Goal: Information Seeking & Learning: Learn about a topic

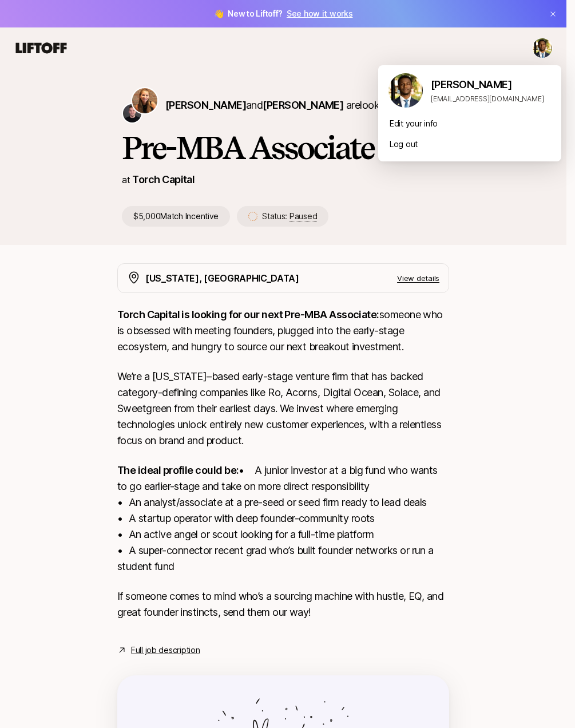
click at [554, 45] on html "👋 New to Liftoff? See how it works [PERSON_NAME] and [PERSON_NAME] are looking …" at bounding box center [287, 364] width 575 height 728
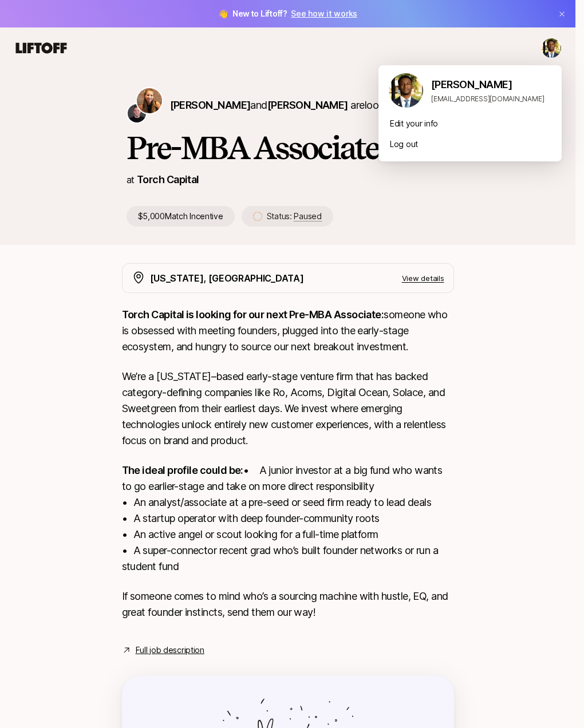
click at [406, 90] on img at bounding box center [406, 90] width 34 height 34
click at [25, 38] on html "👋 New to Liftoff? See how it works [PERSON_NAME] and [PERSON_NAME] are looking …" at bounding box center [292, 364] width 584 height 728
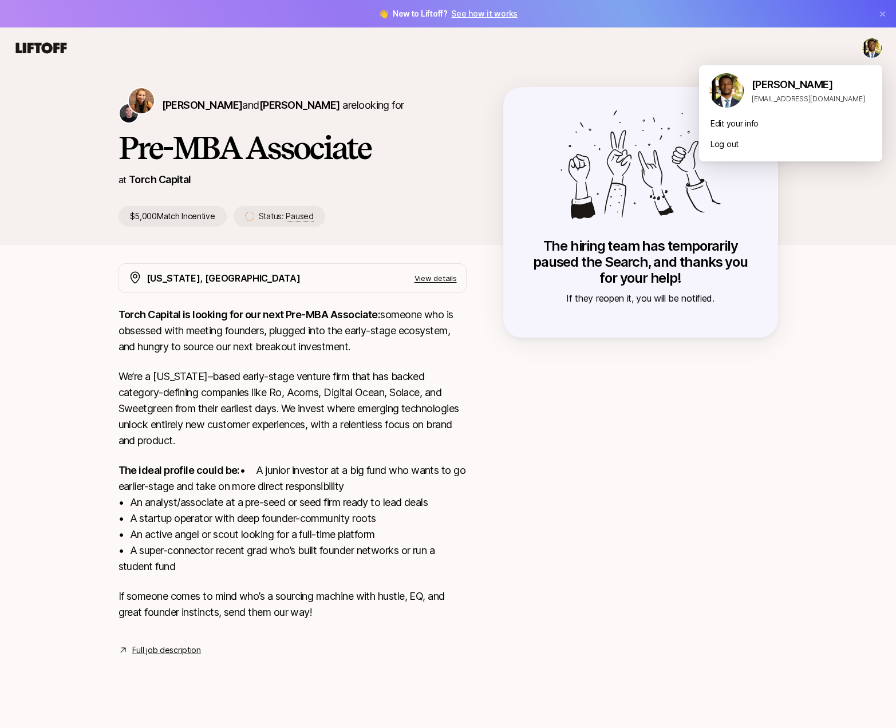
click at [583, 49] on html "👋 New to Liftoff? See how it works [PERSON_NAME] and [PERSON_NAME] are looking …" at bounding box center [448, 364] width 896 height 728
click at [583, 85] on div "[PERSON_NAME] [EMAIL_ADDRESS][DOMAIN_NAME]" at bounding box center [790, 92] width 183 height 41
click at [583, 98] on img at bounding box center [726, 90] width 34 height 34
click at [583, 80] on p "[PERSON_NAME]" at bounding box center [812, 85] width 121 height 16
click at [62, 49] on html "👋 New to Liftoff? See how it works [PERSON_NAME] and [PERSON_NAME] are looking …" at bounding box center [448, 364] width 896 height 728
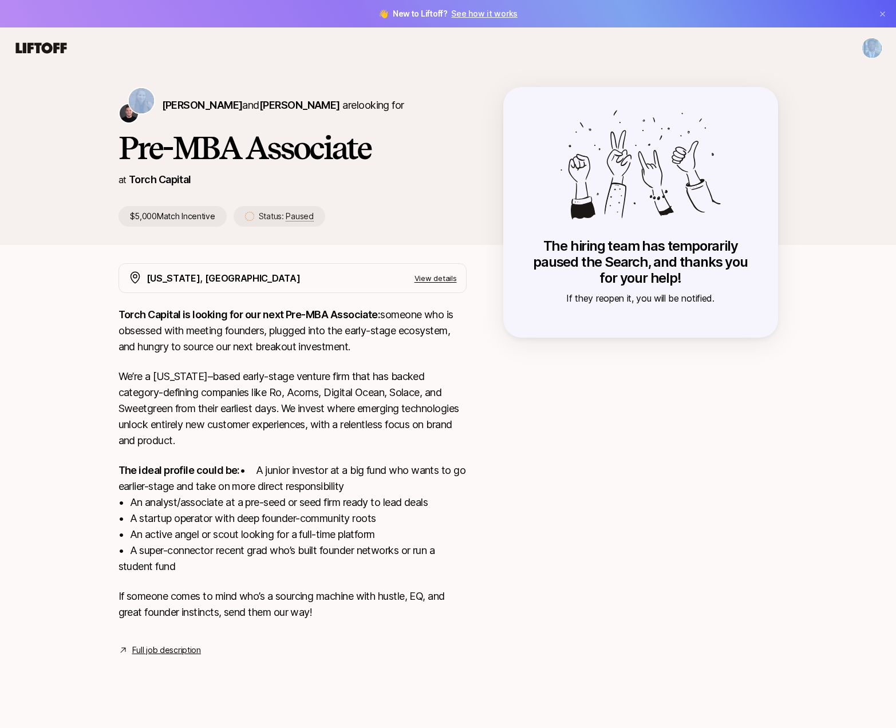
click at [62, 49] on icon at bounding box center [41, 47] width 51 height 11
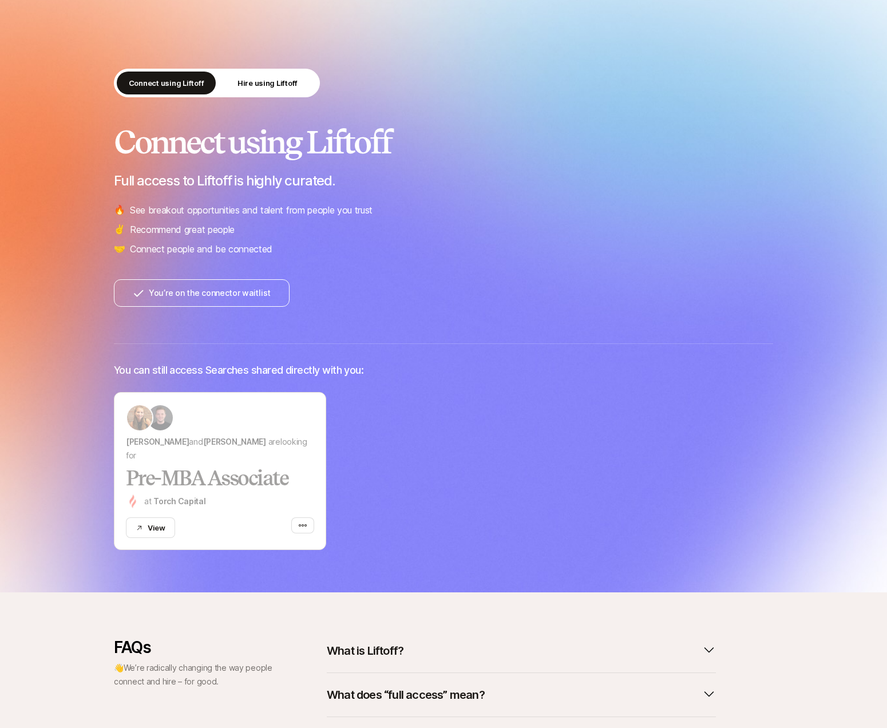
scroll to position [218, 0]
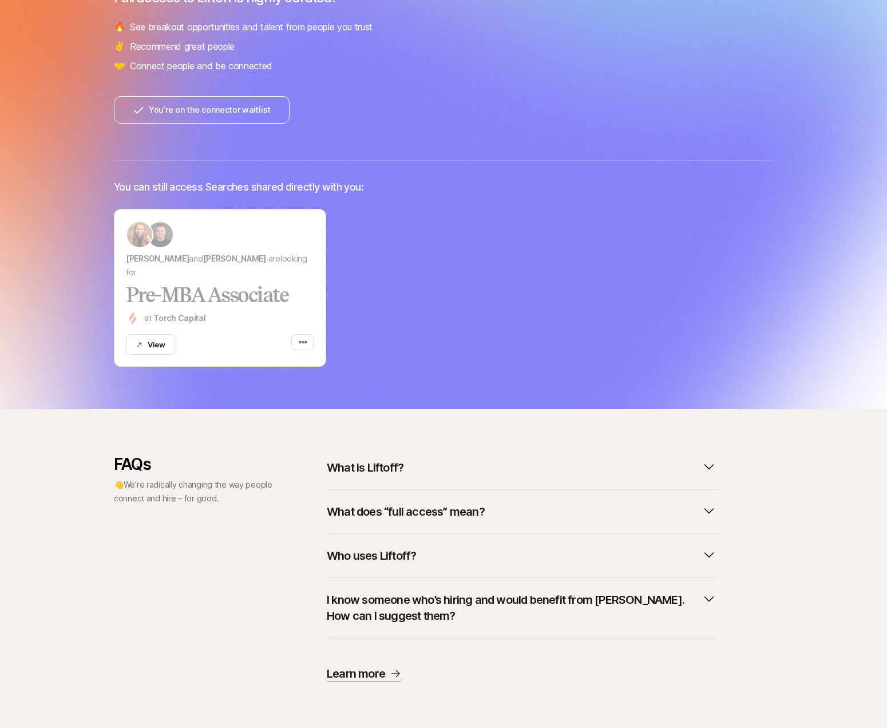
click at [268, 567] on div "FAQs 👋 We’re radically changing the way people connect and hire – for good." at bounding box center [194, 568] width 160 height 227
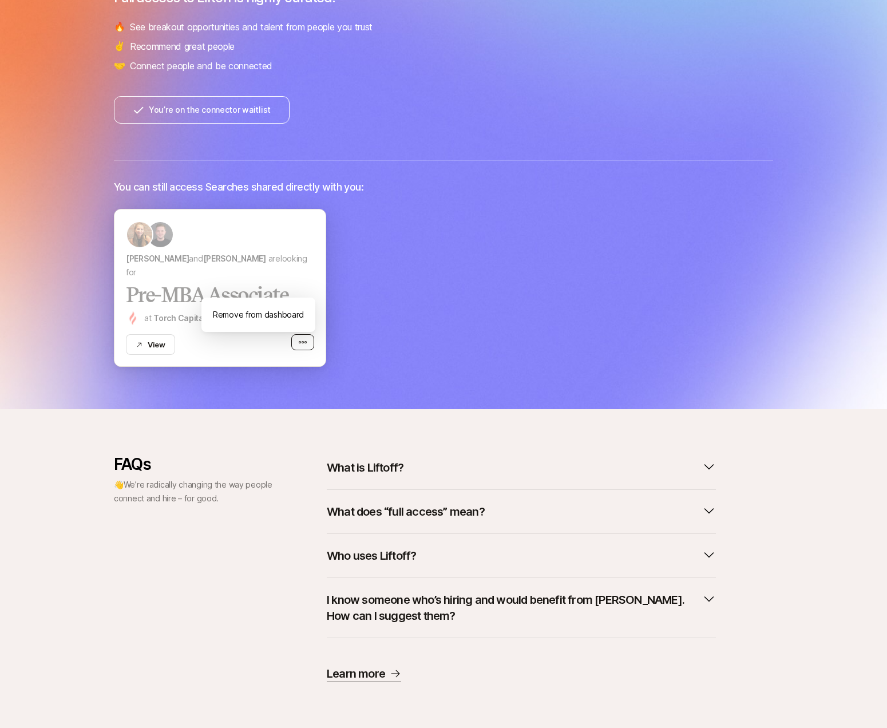
click at [303, 342] on icon "button" at bounding box center [303, 342] width 8 height 2
click at [143, 349] on button "View" at bounding box center [150, 344] width 49 height 21
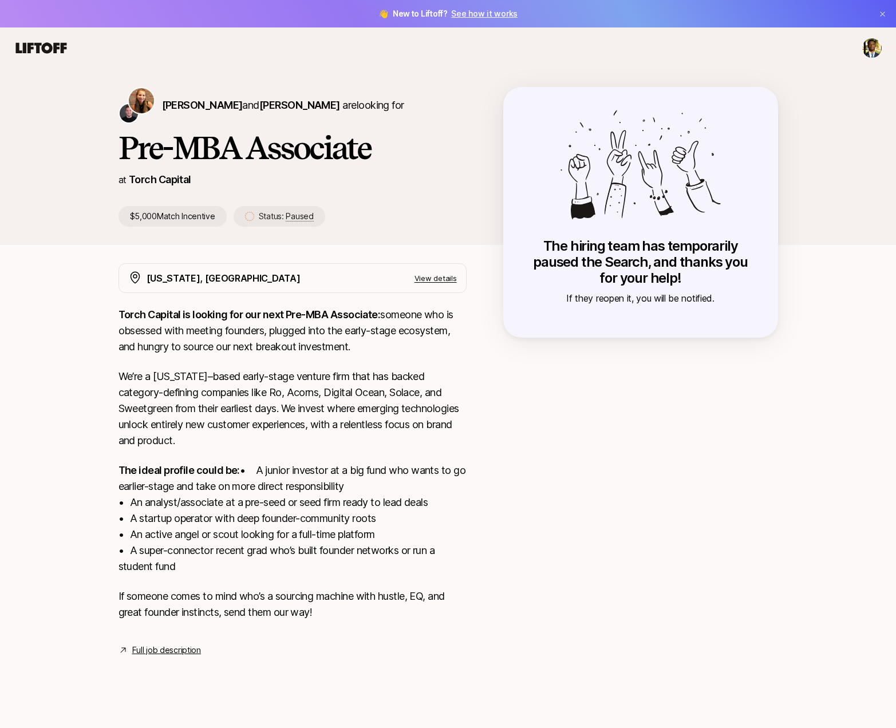
click at [444, 281] on p "View details" at bounding box center [435, 277] width 42 height 11
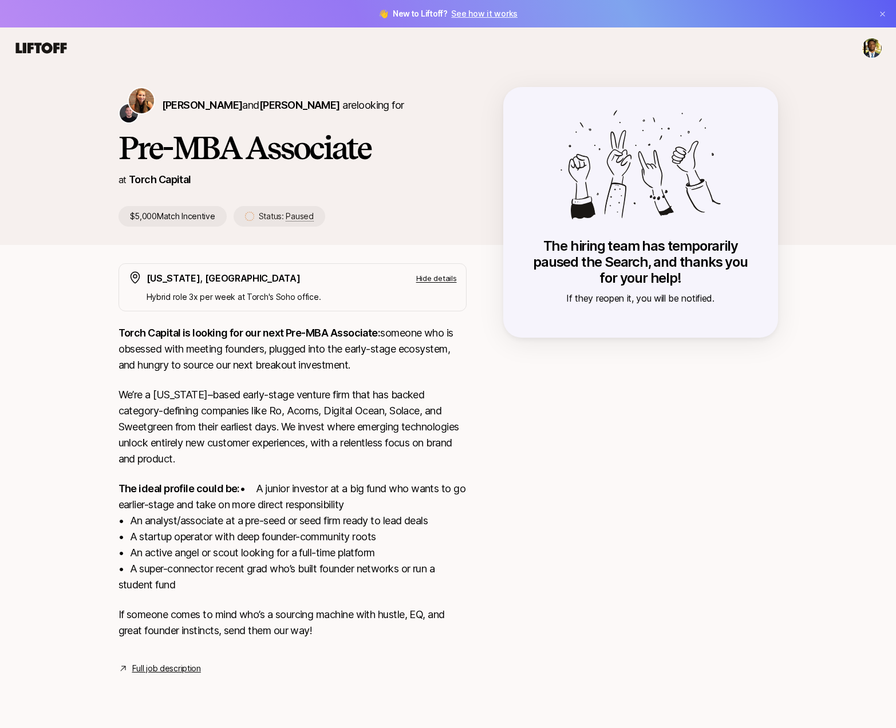
click at [868, 51] on html "👋 New to Liftoff? See how it works Katie Reiner and Christopher Harper are look…" at bounding box center [448, 364] width 896 height 728
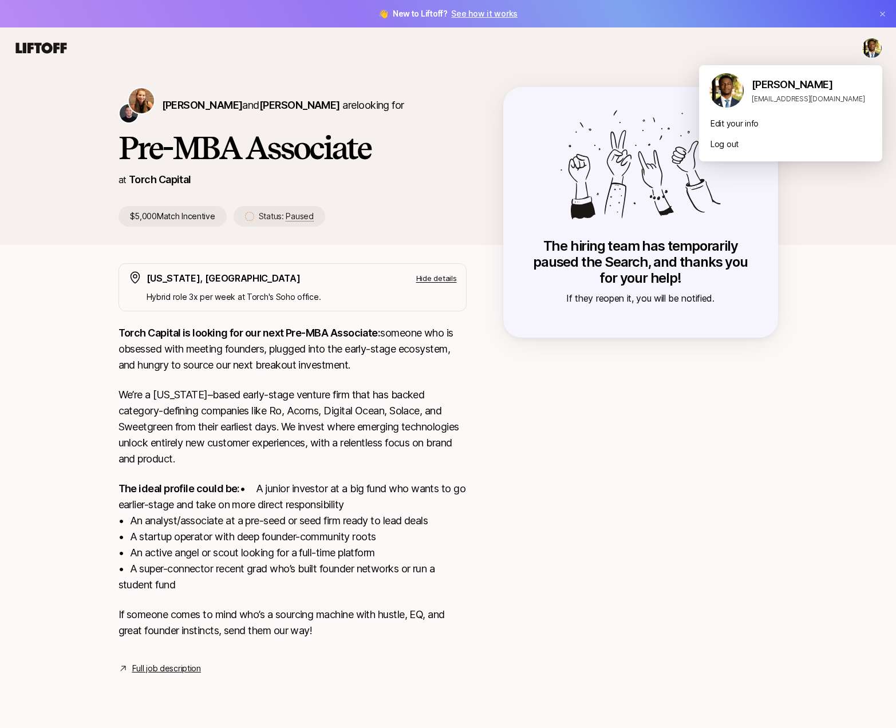
click at [212, 104] on html "👋 New to Liftoff? See how it works Katie Reiner and Christopher Harper are look…" at bounding box center [448, 364] width 896 height 728
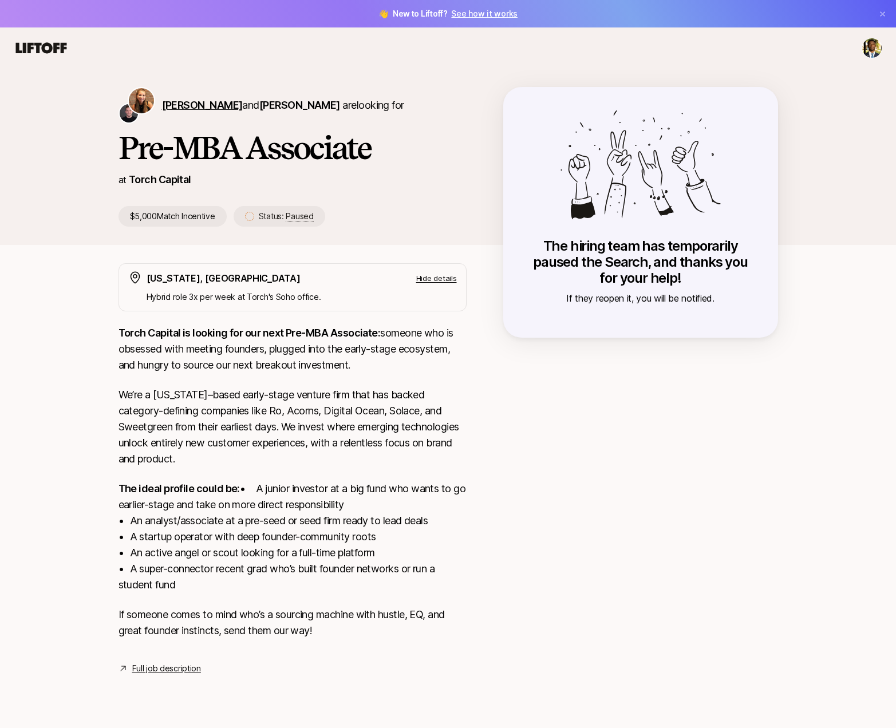
click at [211, 104] on span "[PERSON_NAME]" at bounding box center [202, 105] width 81 height 12
click at [272, 98] on p "Katie Reiner and Christopher Harper are looking for" at bounding box center [283, 105] width 242 height 16
click at [274, 101] on span "[PERSON_NAME]" at bounding box center [299, 105] width 81 height 12
